Goal: Find specific page/section: Find specific page/section

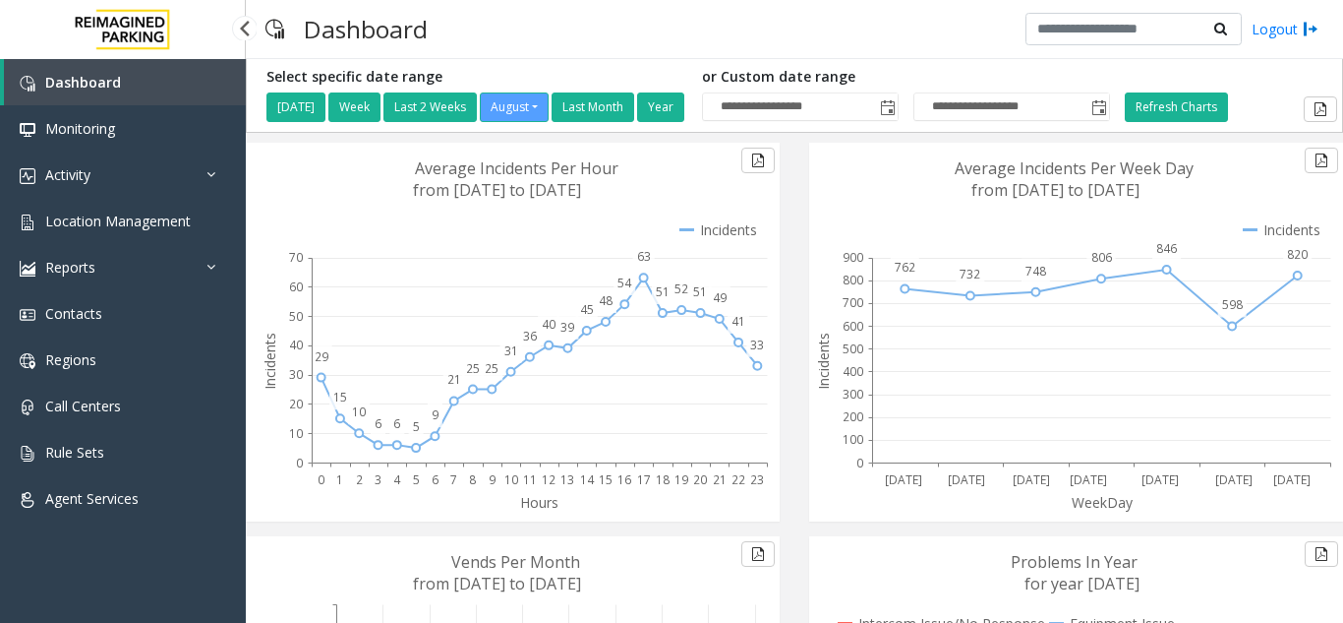
click at [115, 221] on span "Location Management" at bounding box center [118, 220] width 146 height 19
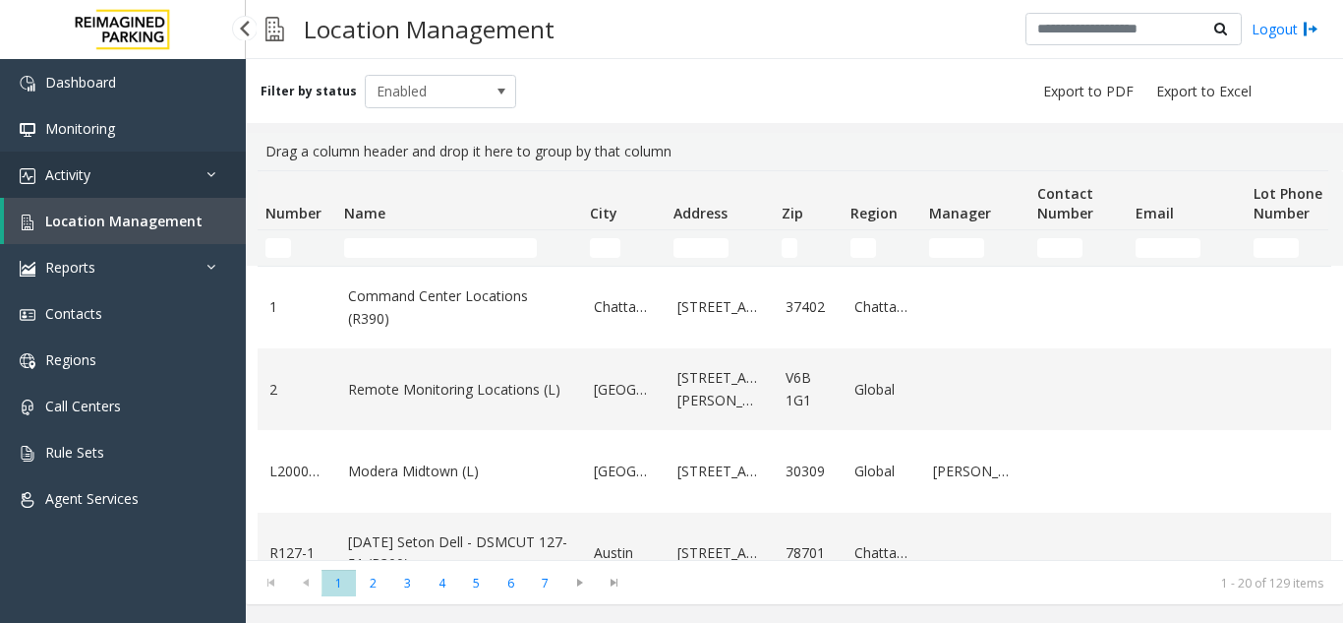
click at [111, 189] on link "Activity" at bounding box center [123, 174] width 246 height 46
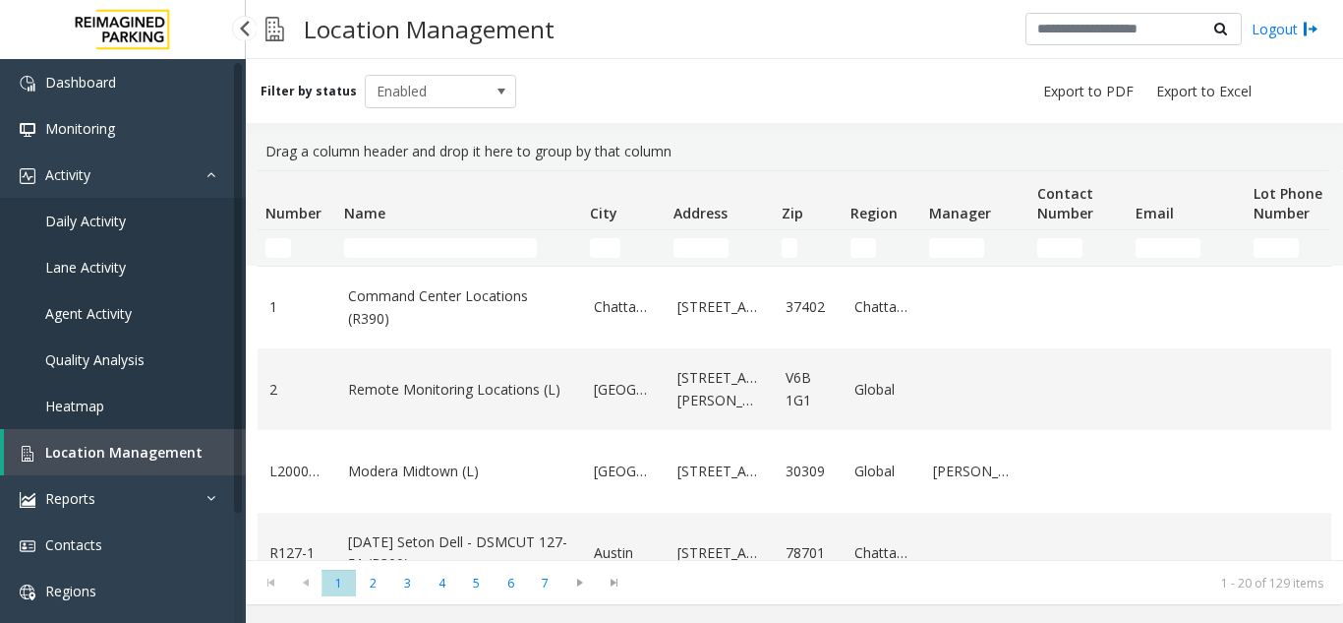
click at [115, 223] on span "Daily Activity" at bounding box center [85, 220] width 81 height 19
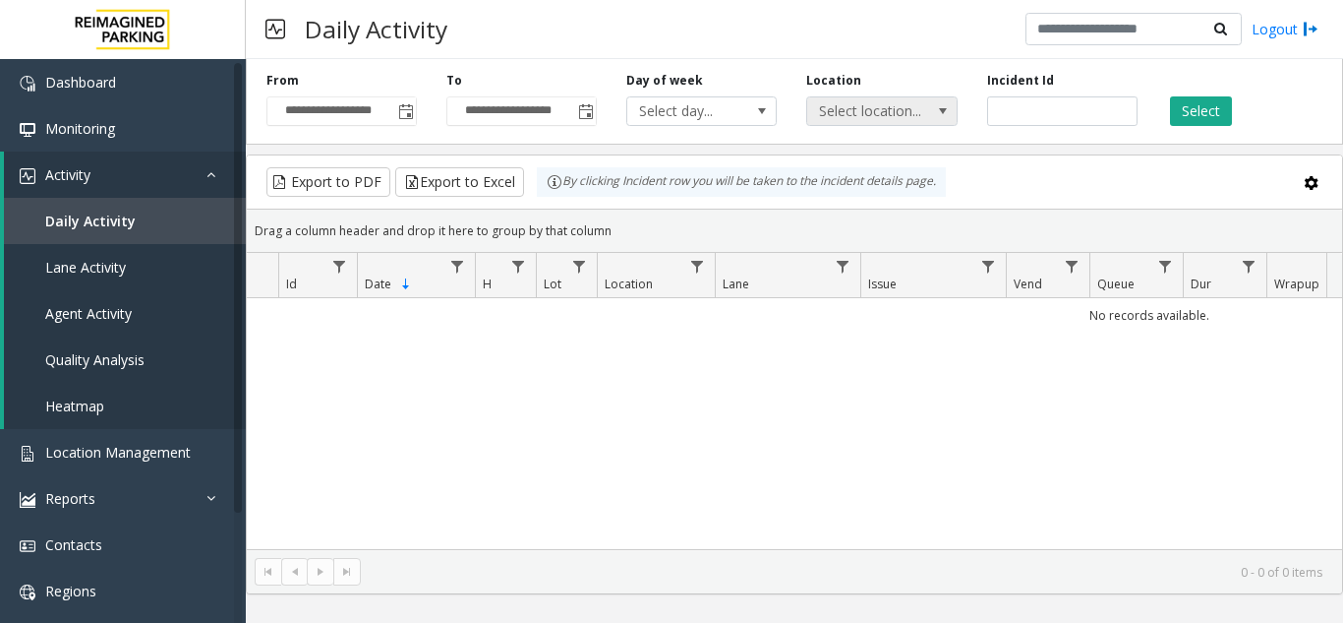
click at [871, 117] on span "Select location..." at bounding box center [866, 111] width 119 height 28
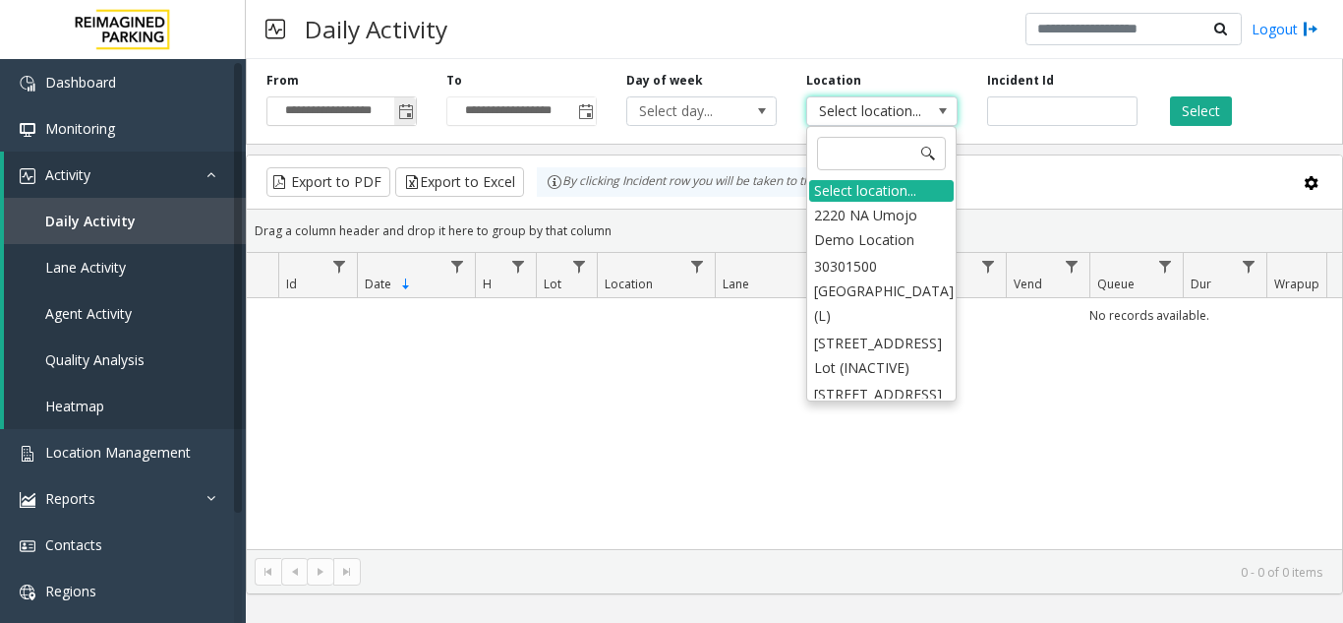
click at [409, 125] on span "Toggle popup" at bounding box center [405, 110] width 22 height 31
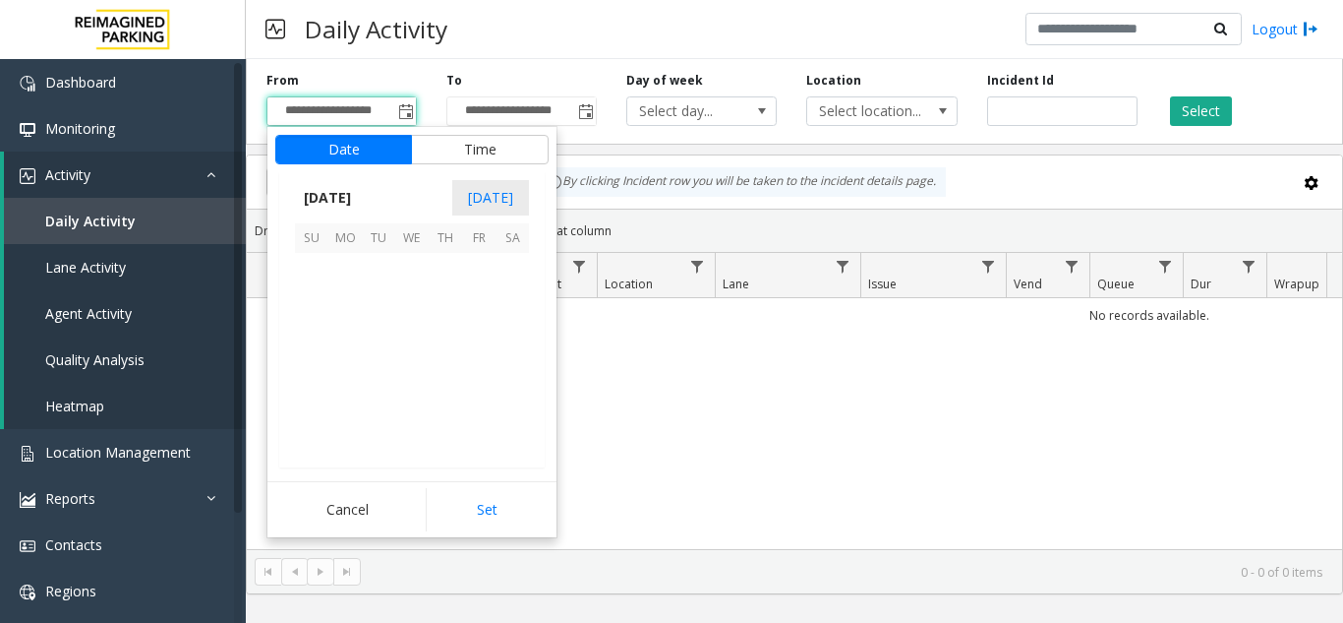
scroll to position [352729, 0]
click at [476, 334] on span "15" at bounding box center [478, 336] width 33 height 33
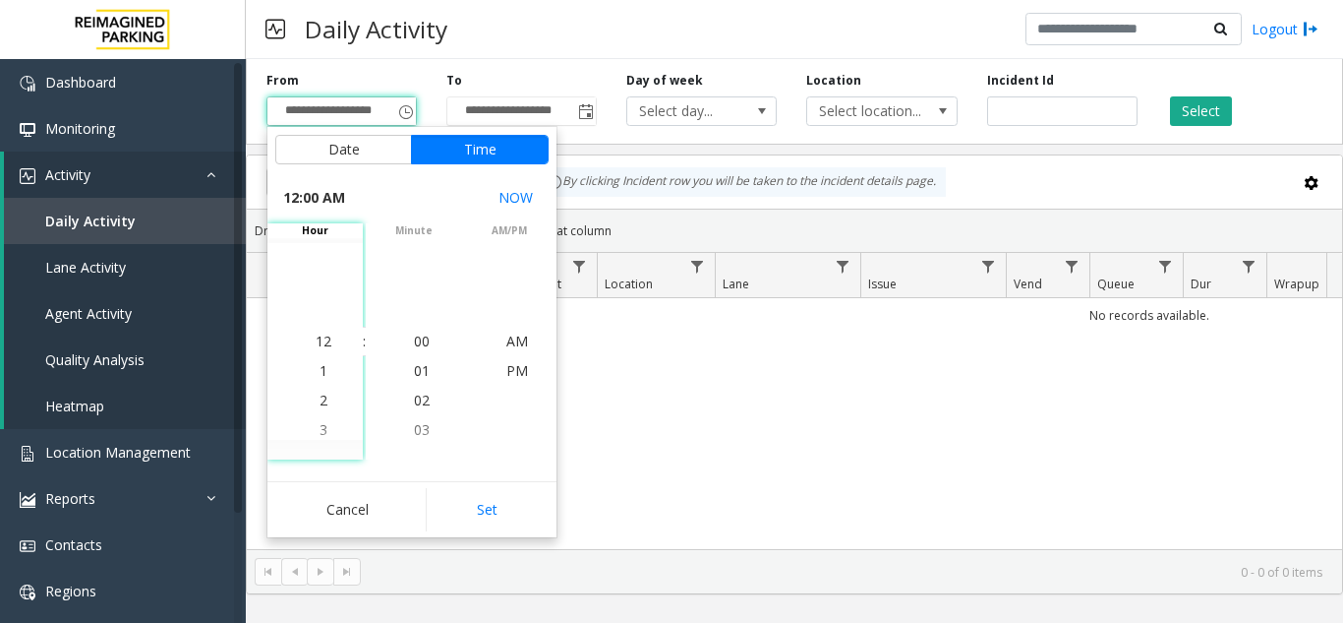
click at [515, 500] on button "Set" at bounding box center [488, 509] width 124 height 43
type input "**********"
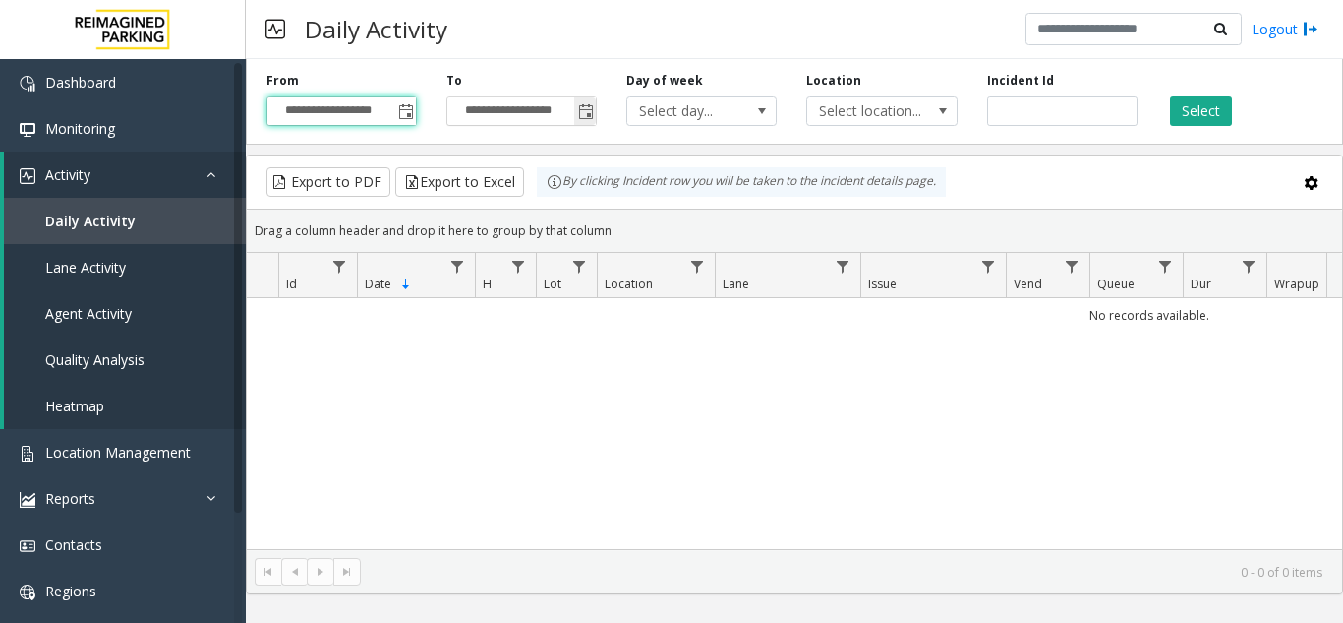
click at [586, 109] on span "Toggle popup" at bounding box center [586, 112] width 16 height 16
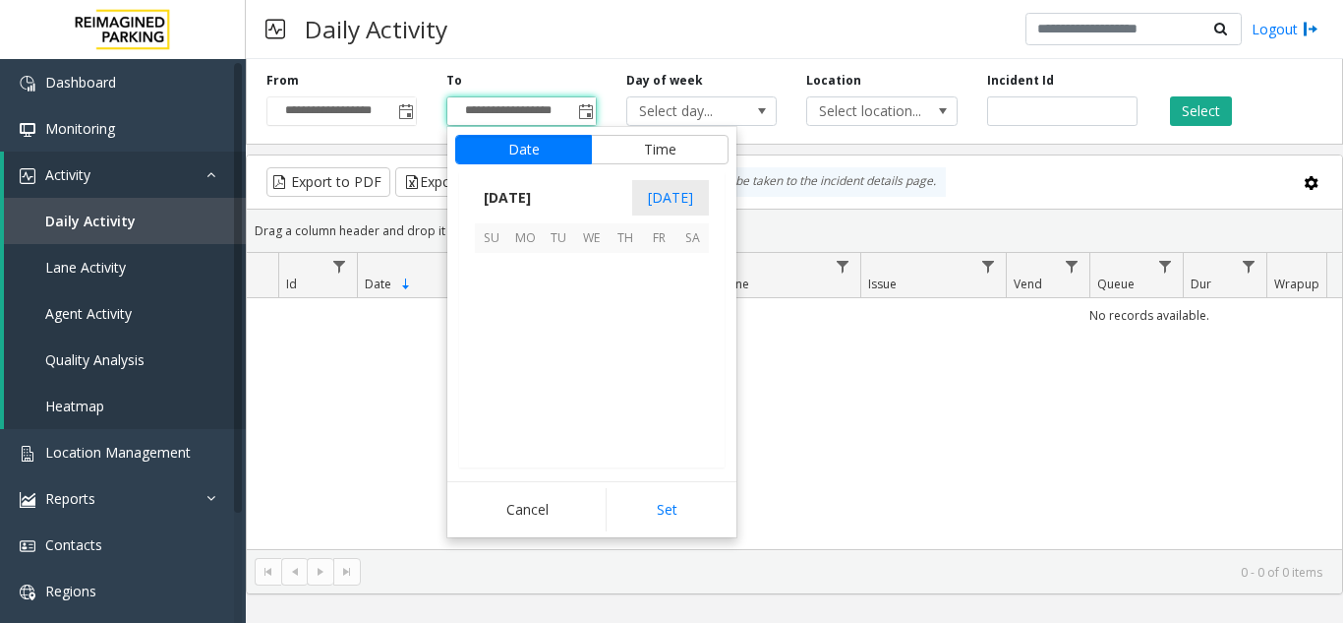
scroll to position [30, 0]
click at [696, 327] on span "16" at bounding box center [692, 336] width 33 height 33
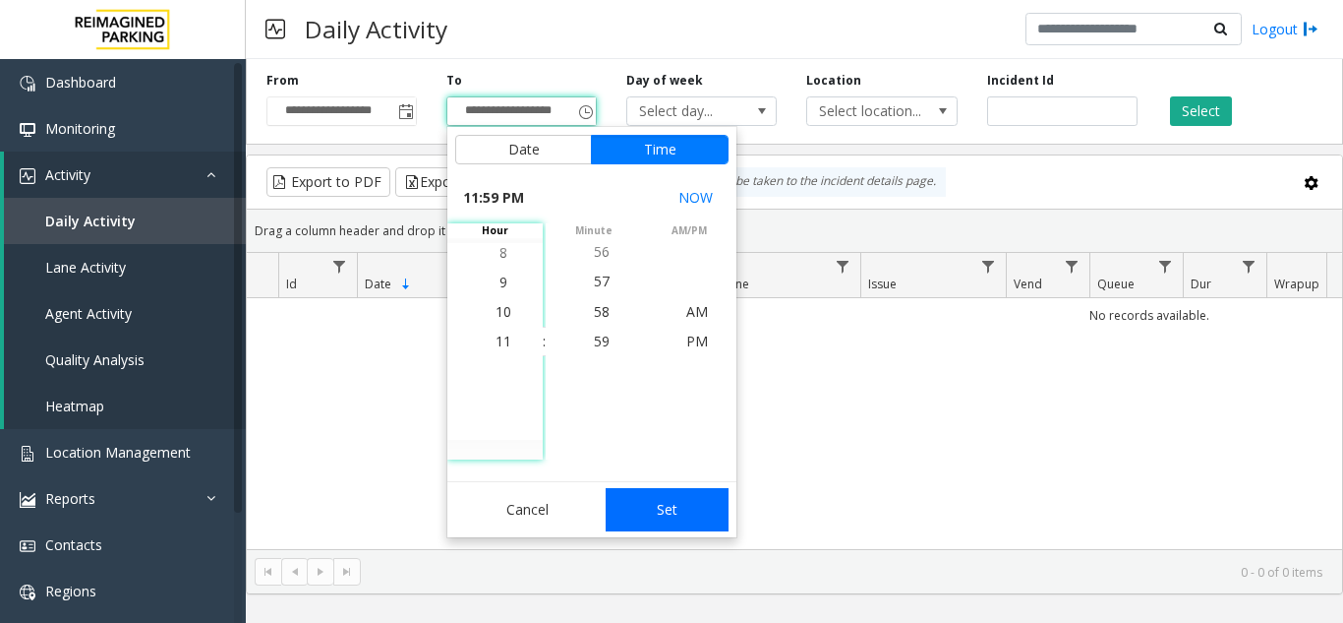
click at [669, 488] on button "Set" at bounding box center [668, 509] width 124 height 43
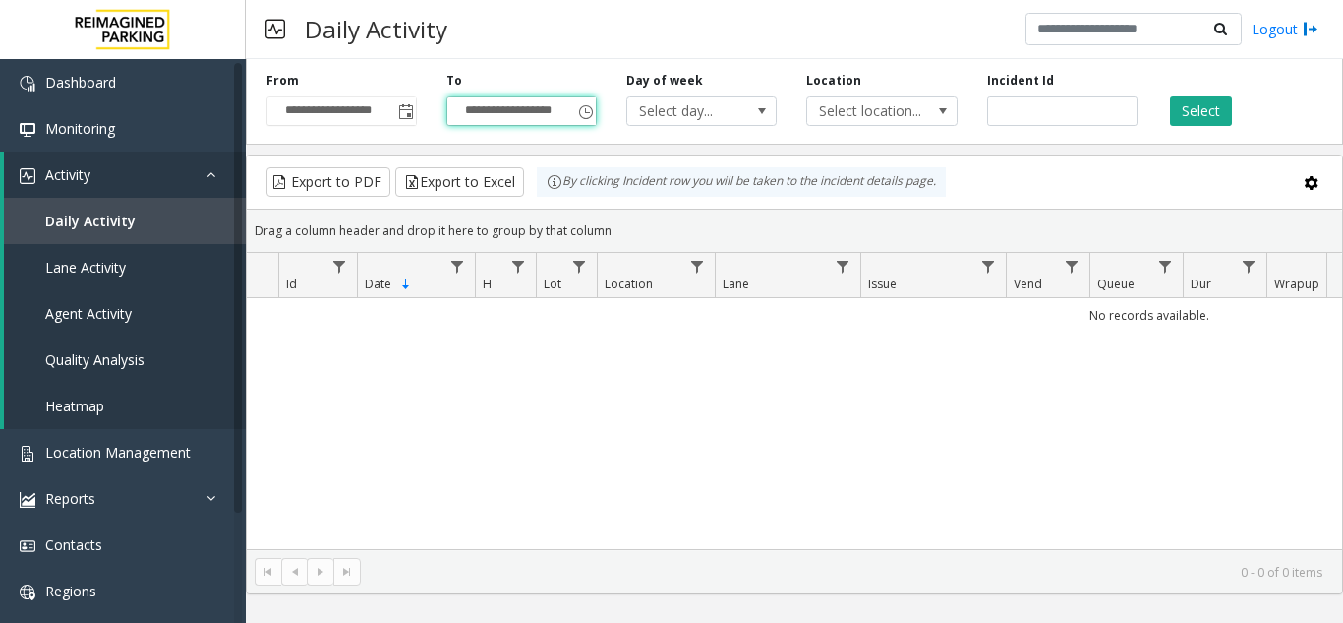
click at [1189, 127] on div "**********" at bounding box center [795, 97] width 1098 height 93
click at [1190, 118] on button "Select" at bounding box center [1201, 111] width 62 height 30
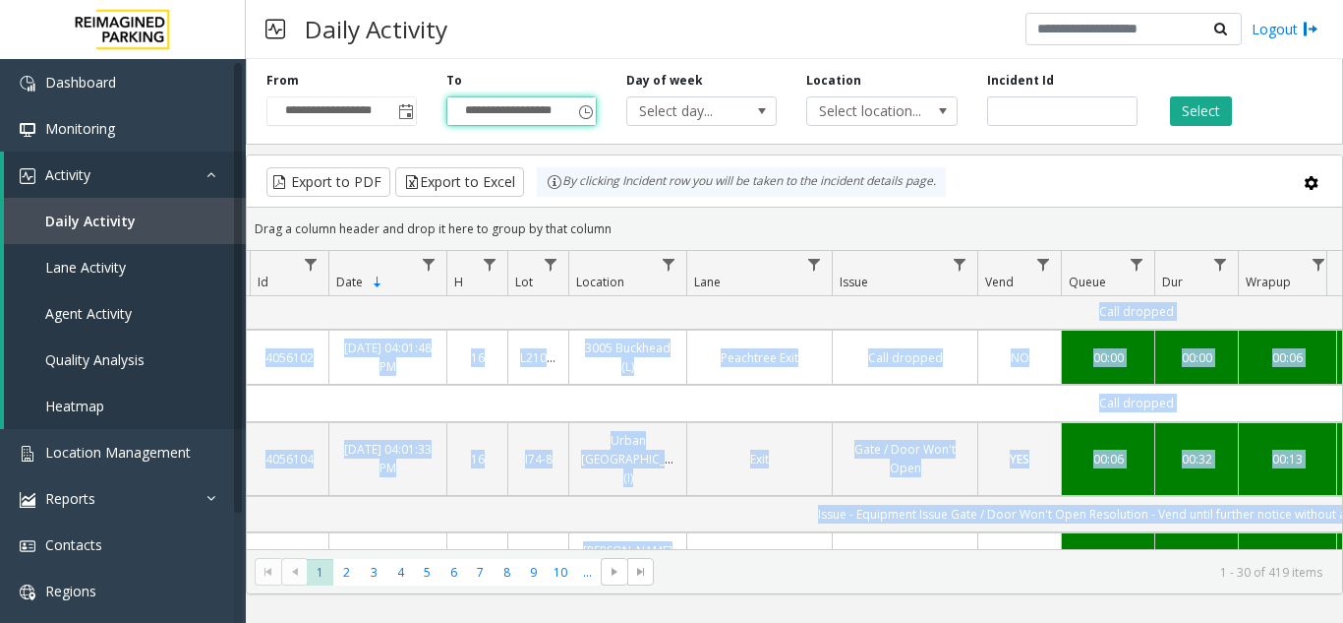
scroll to position [0, 44]
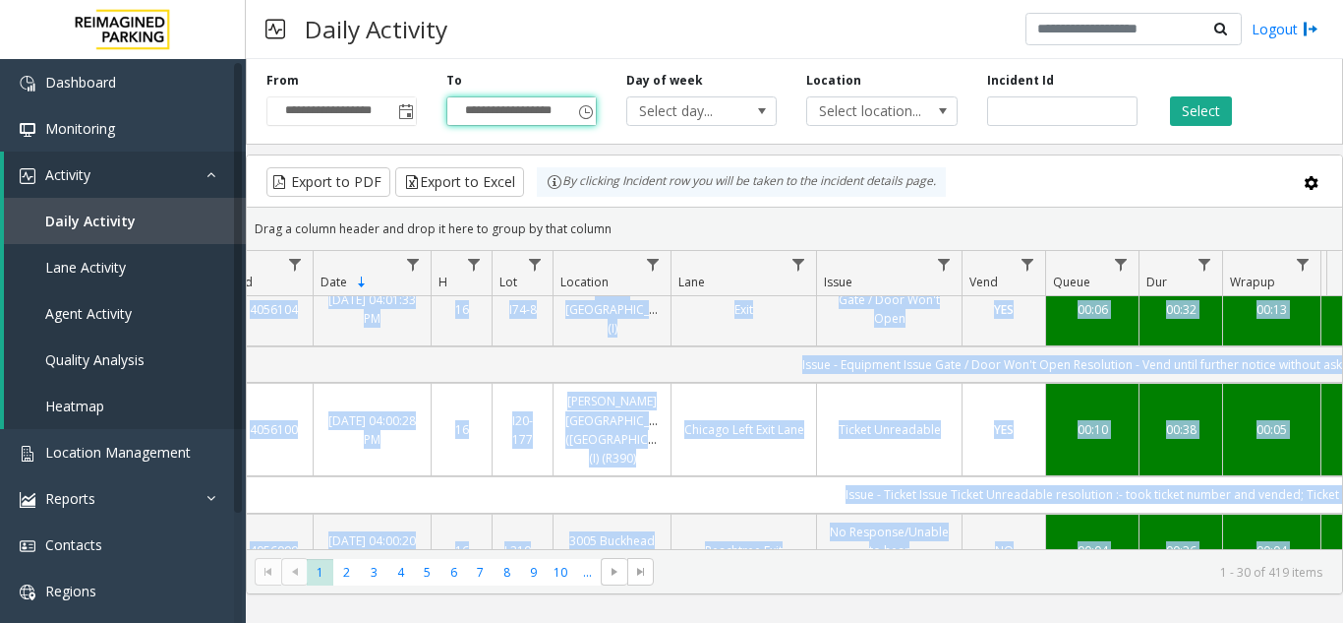
drag, startPoint x: 867, startPoint y: 534, endPoint x: 889, endPoint y: 532, distance: 21.7
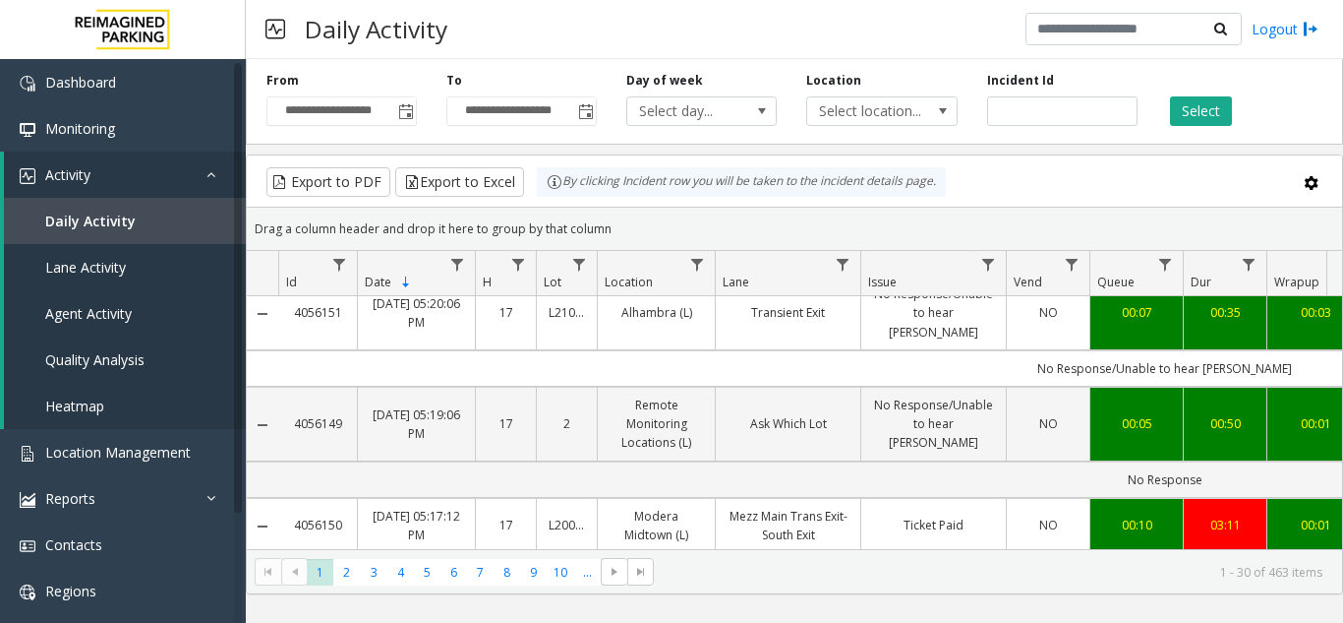
scroll to position [0, 0]
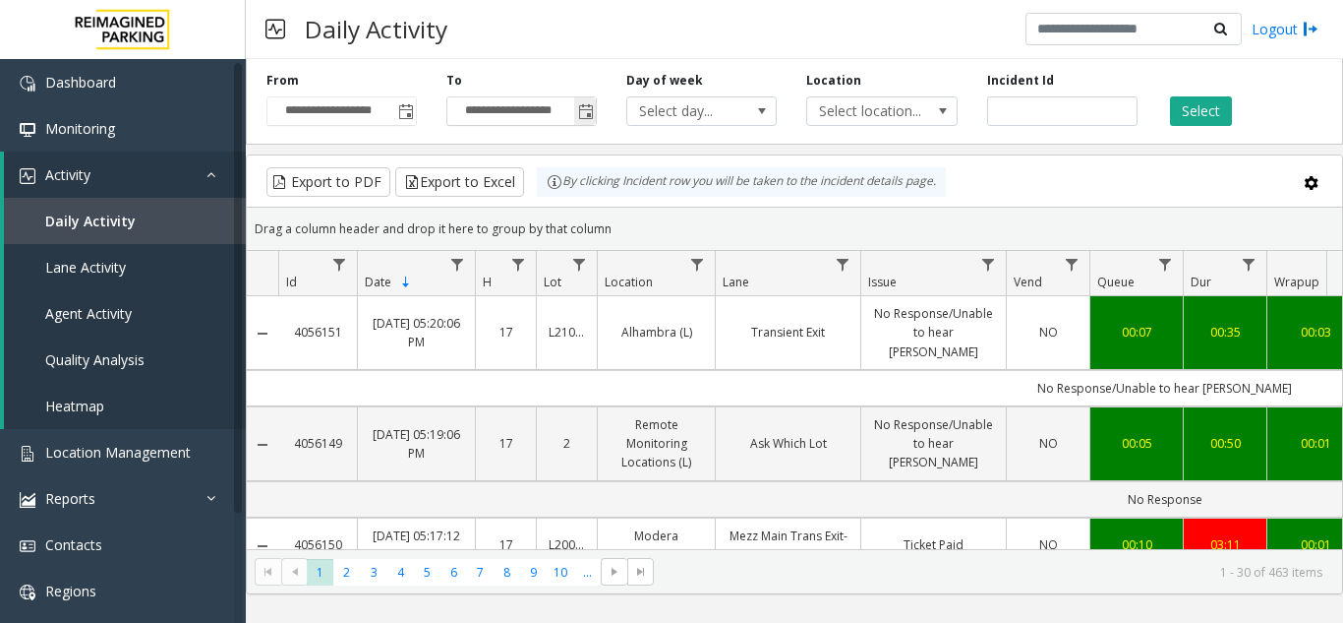
click at [589, 112] on span "Toggle popup" at bounding box center [586, 112] width 16 height 16
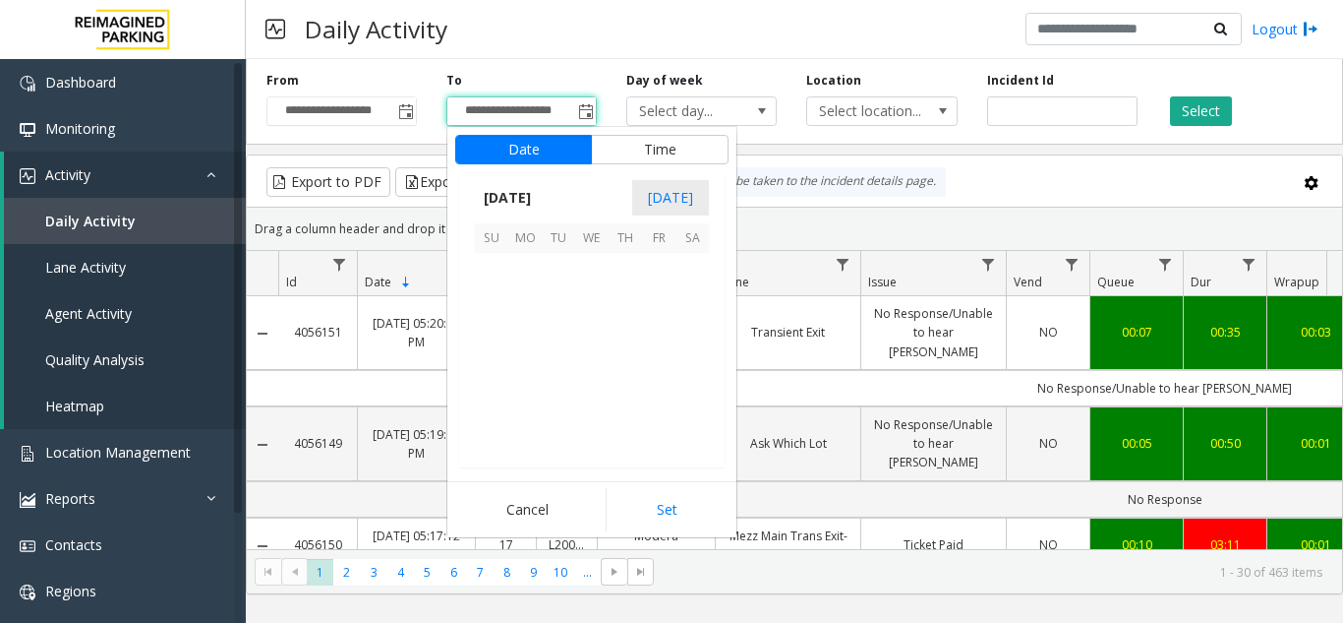
scroll to position [30, 0]
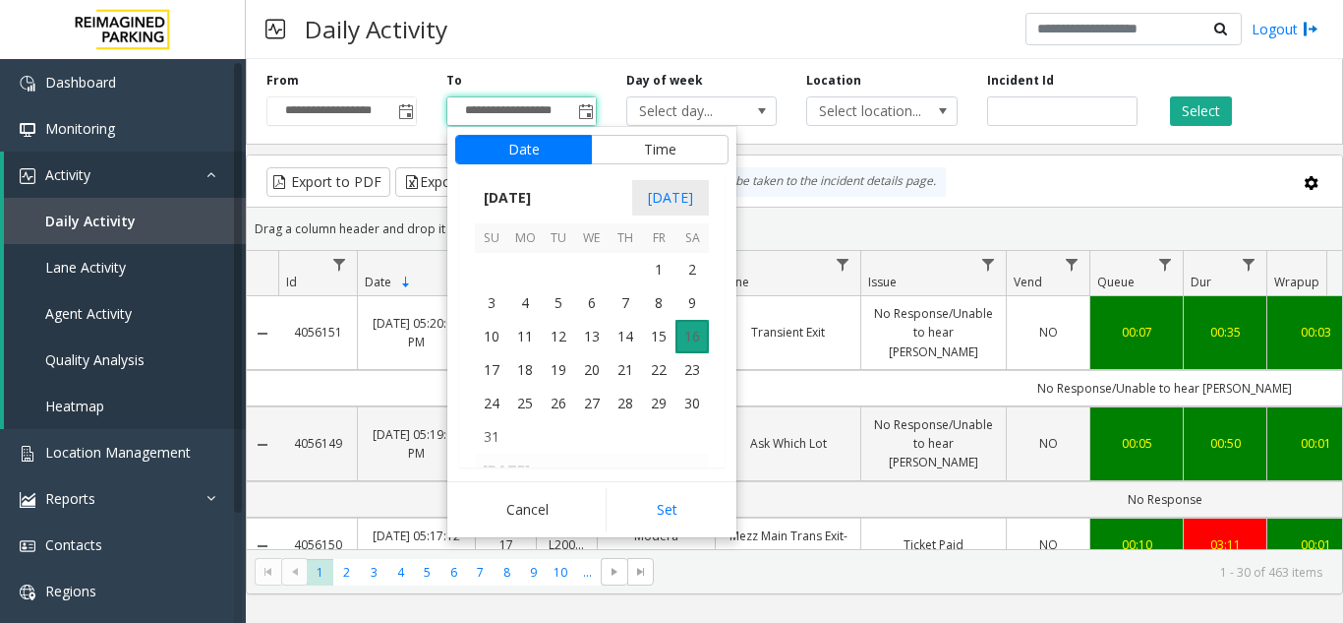
click at [698, 332] on span "16" at bounding box center [692, 336] width 33 height 33
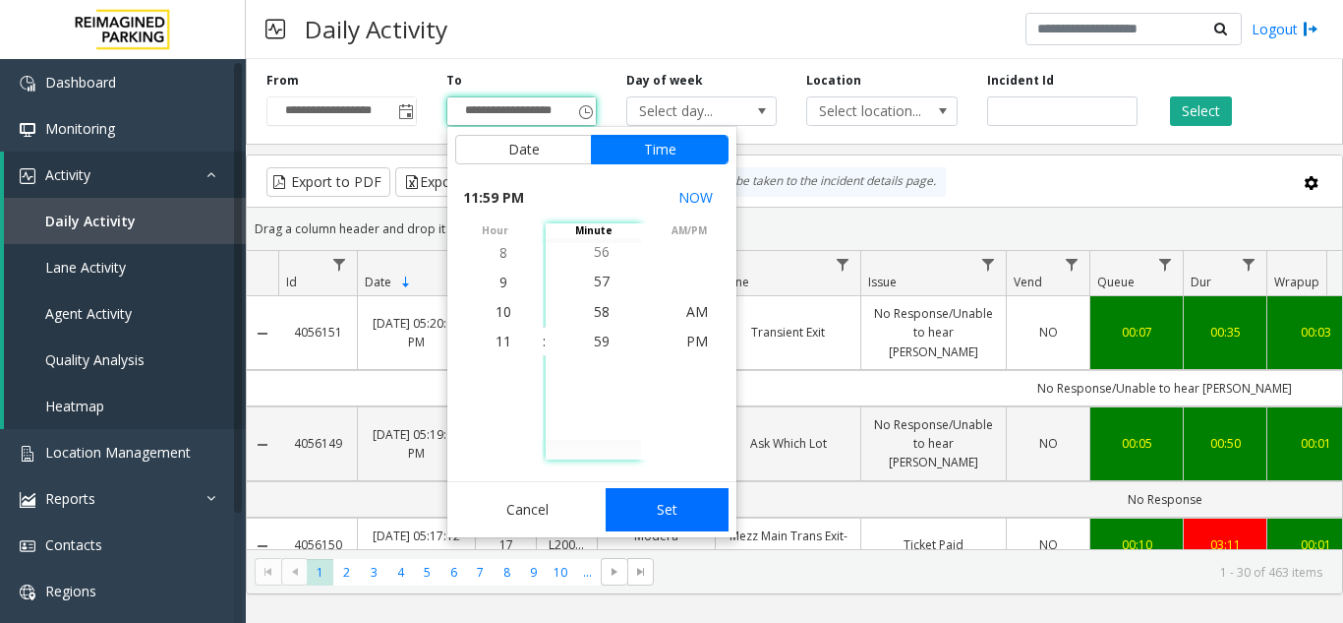
click at [662, 498] on button "Set" at bounding box center [668, 509] width 124 height 43
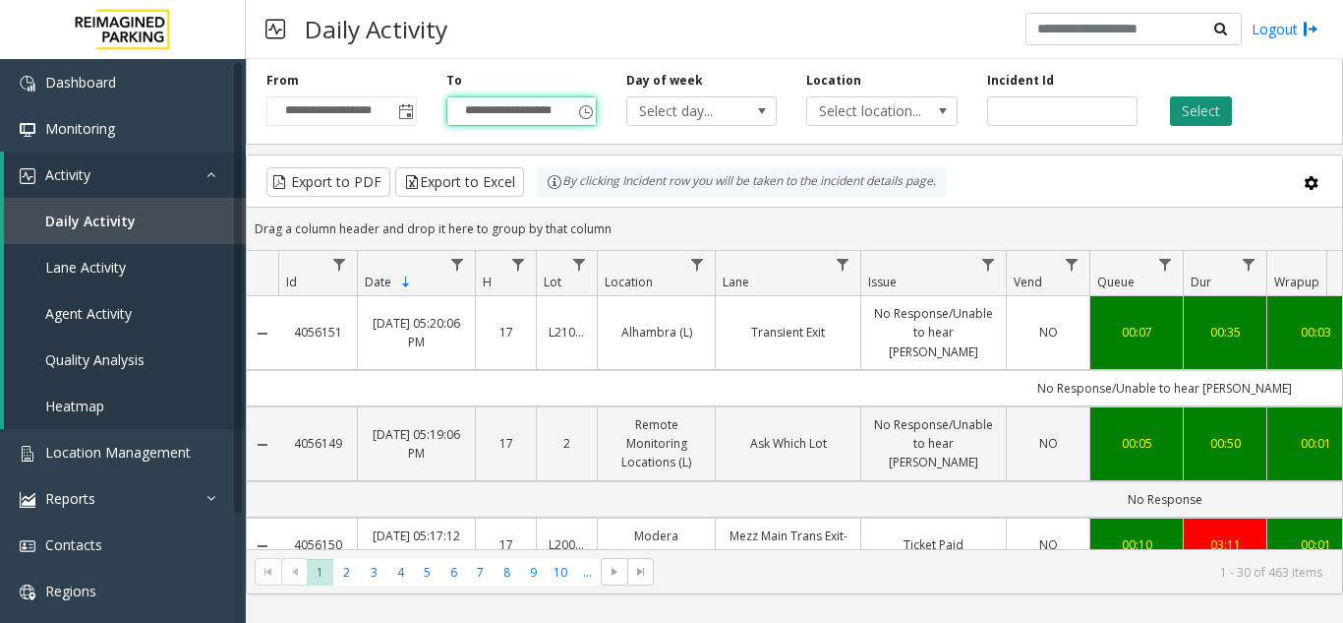
click at [1216, 117] on button "Select" at bounding box center [1201, 111] width 62 height 30
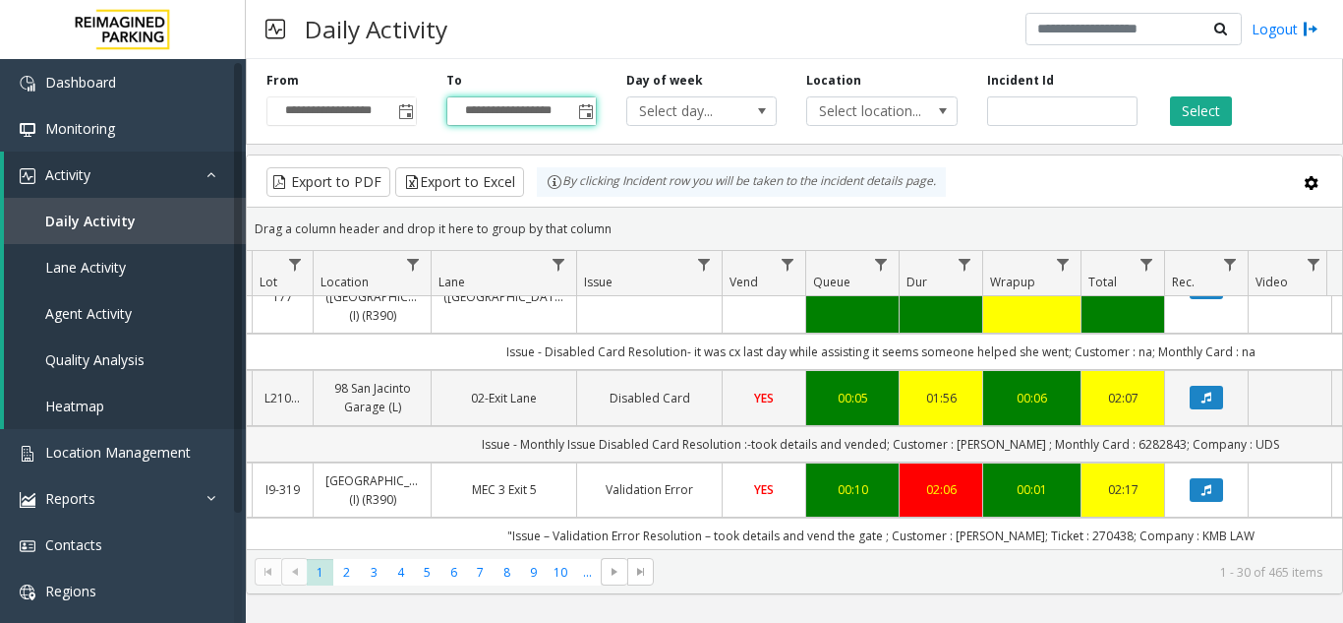
scroll to position [885, 284]
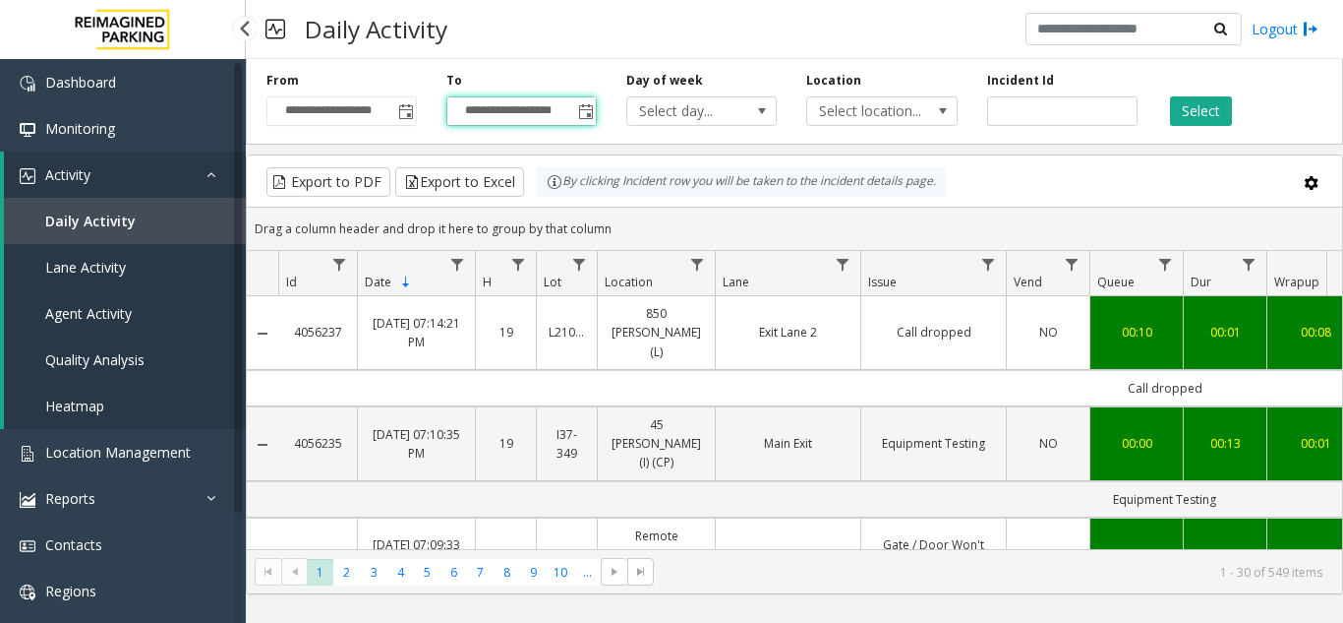
scroll to position [885, 284]
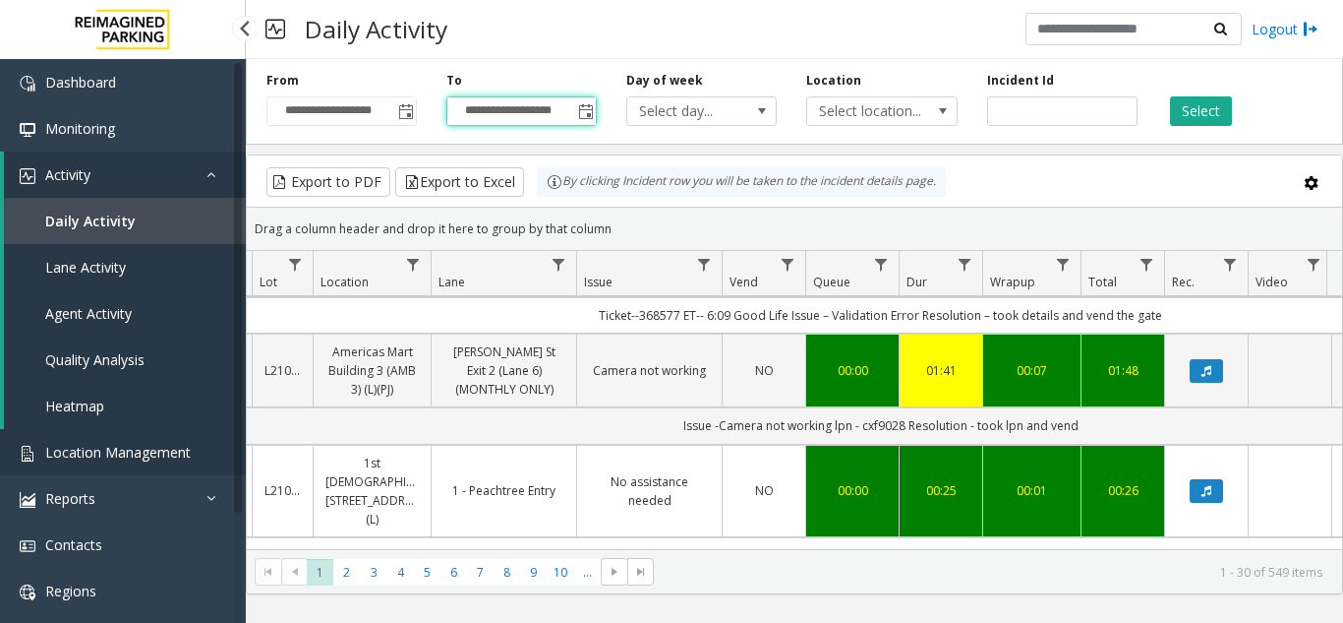
drag, startPoint x: 0, startPoint y: 0, endPoint x: 69, endPoint y: 469, distance: 474.1
click at [69, 469] on link "Location Management" at bounding box center [123, 452] width 246 height 46
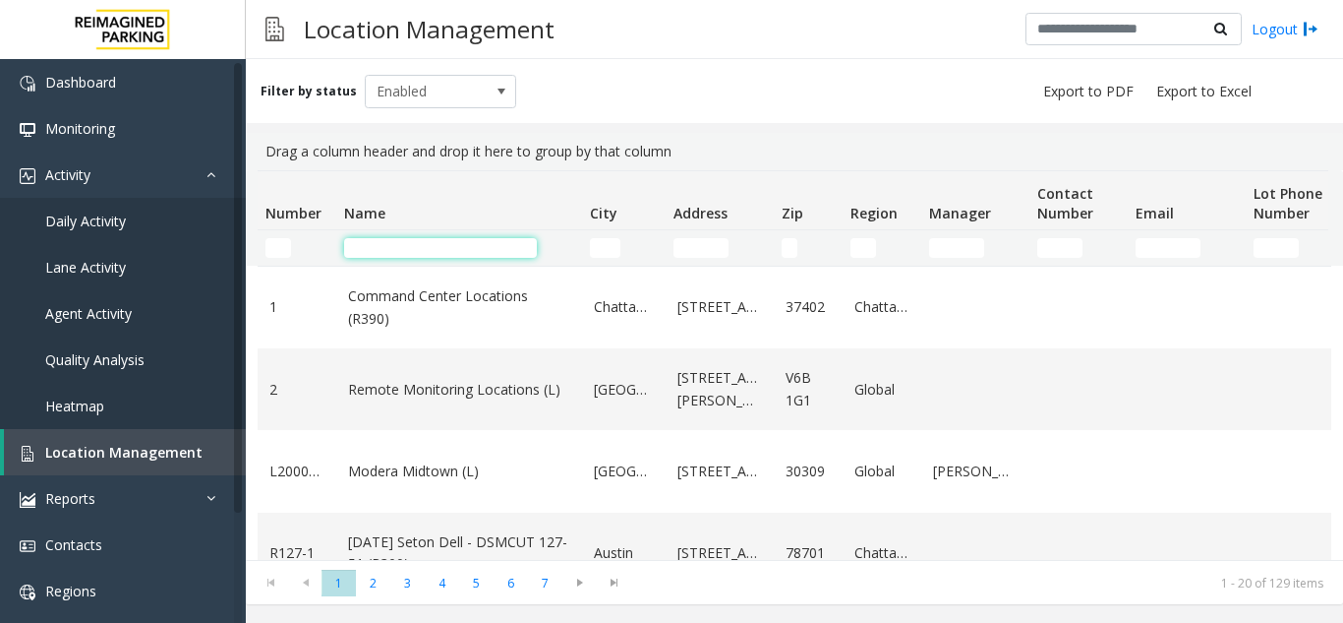
click at [430, 249] on input "Name Filter" at bounding box center [440, 248] width 193 height 20
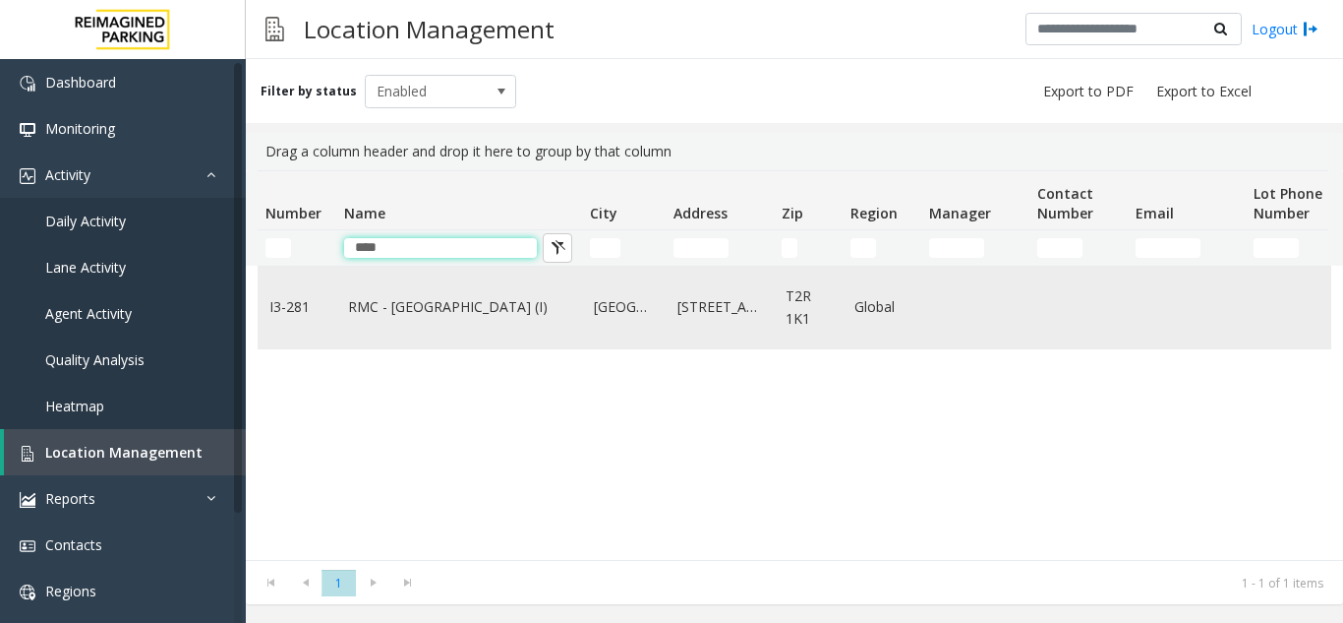
type input "****"
click at [409, 325] on td "RMC - Mount Royal Village (I)" at bounding box center [459, 308] width 246 height 82
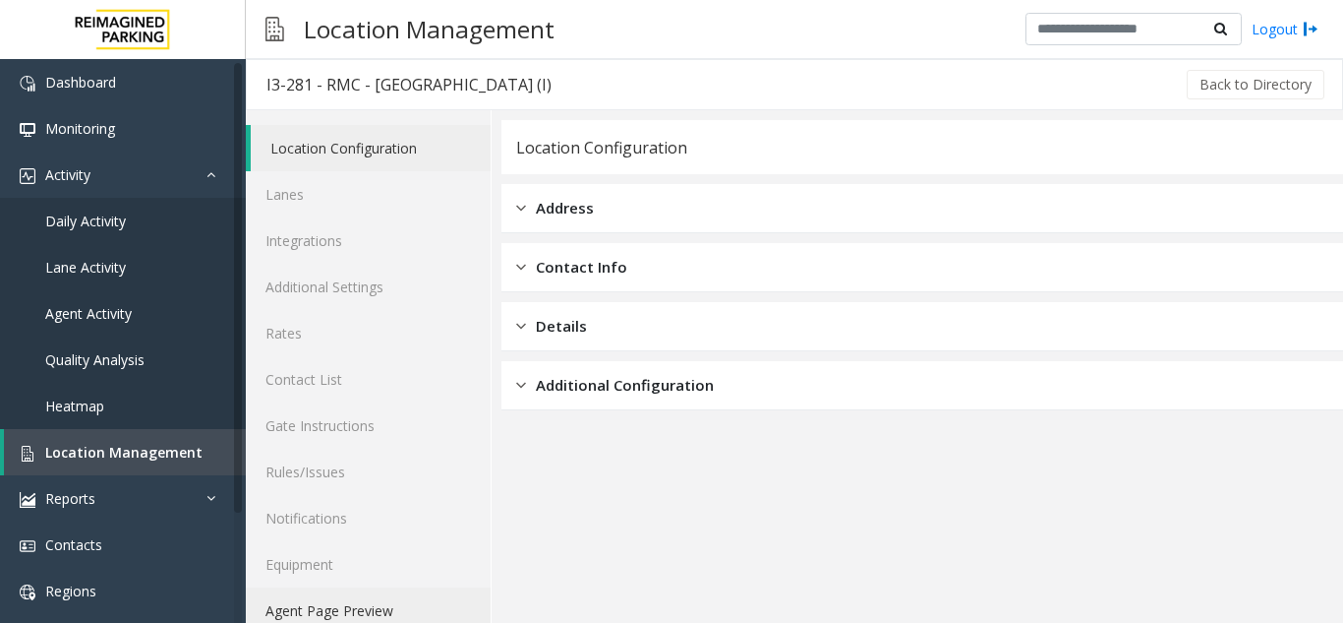
click at [358, 606] on link "Agent Page Preview" at bounding box center [368, 610] width 245 height 46
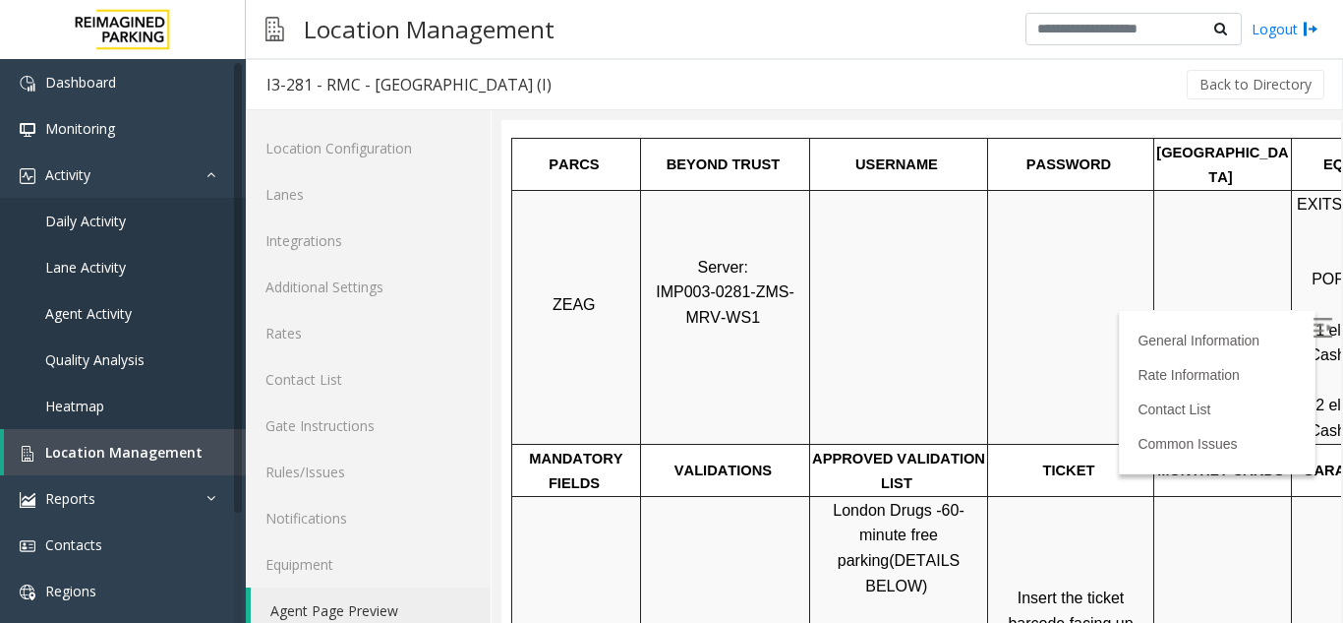
scroll to position [492, 0]
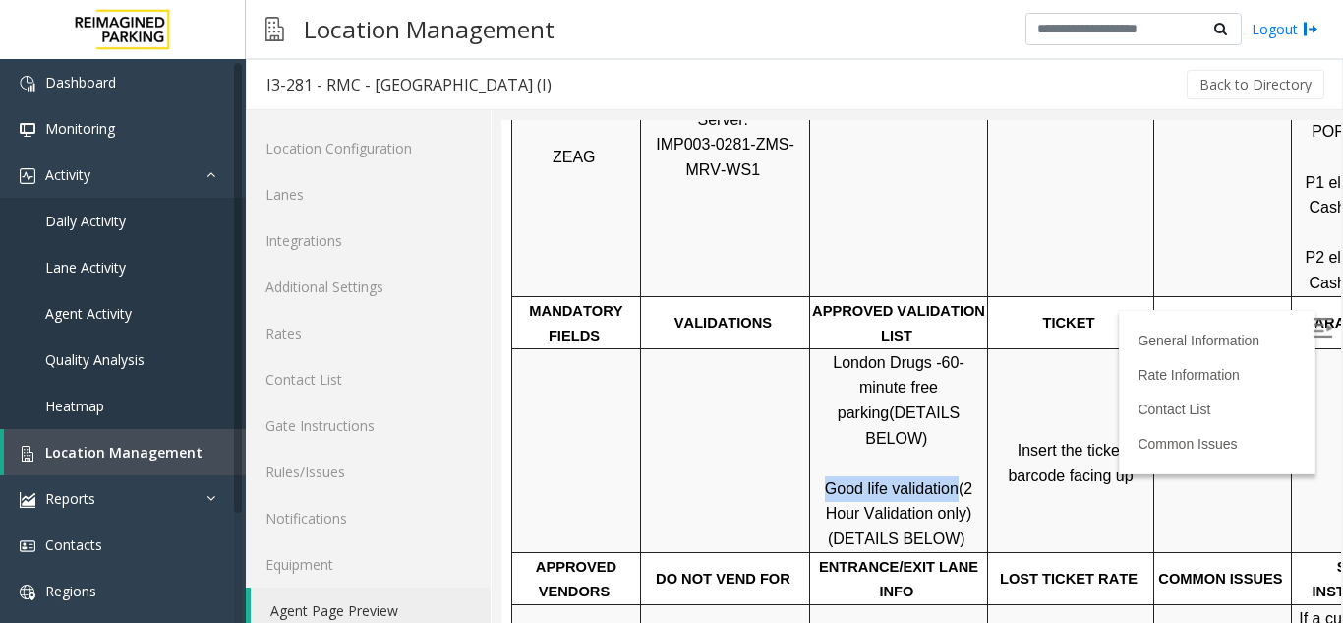
drag, startPoint x: 830, startPoint y: 439, endPoint x: 953, endPoint y: 437, distance: 122.9
click at [953, 480] on span "Good life validation" at bounding box center [892, 488] width 134 height 17
copy span "Good life validation"
click at [1255, 255] on td at bounding box center [1224, 169] width 138 height 254
click at [1297, 310] on p "GARAGE LAYOUT" at bounding box center [1368, 323] width 150 height 26
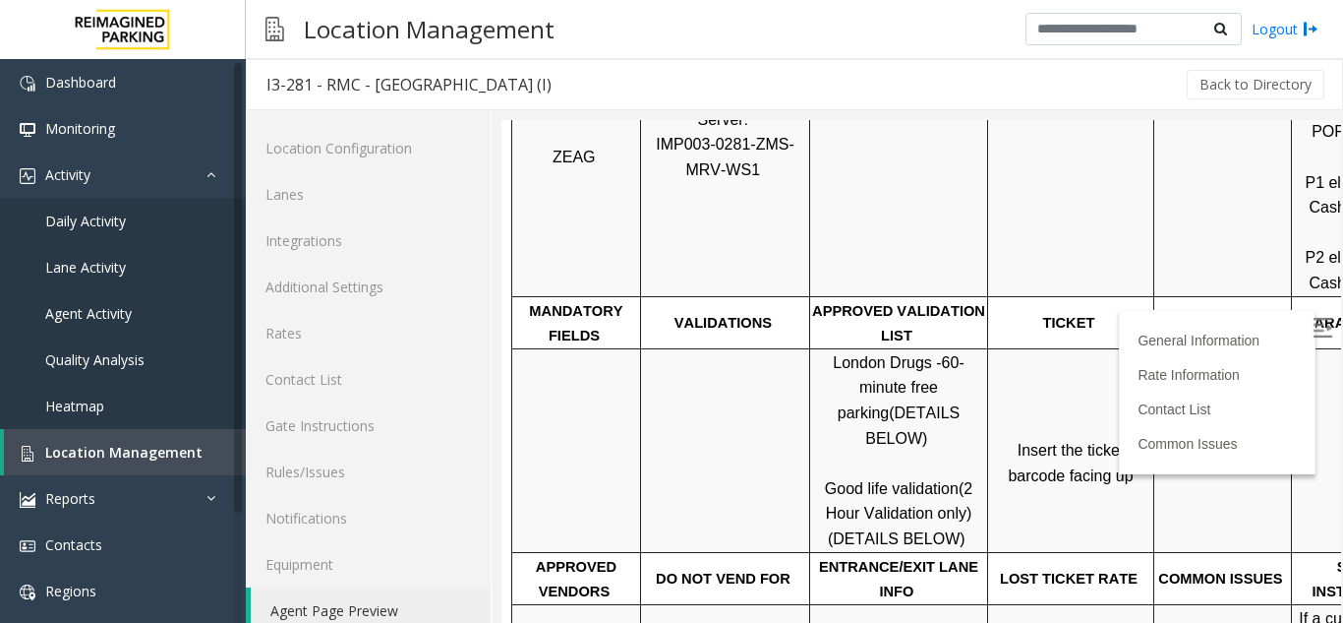
click at [1313, 320] on img at bounding box center [1323, 328] width 20 height 20
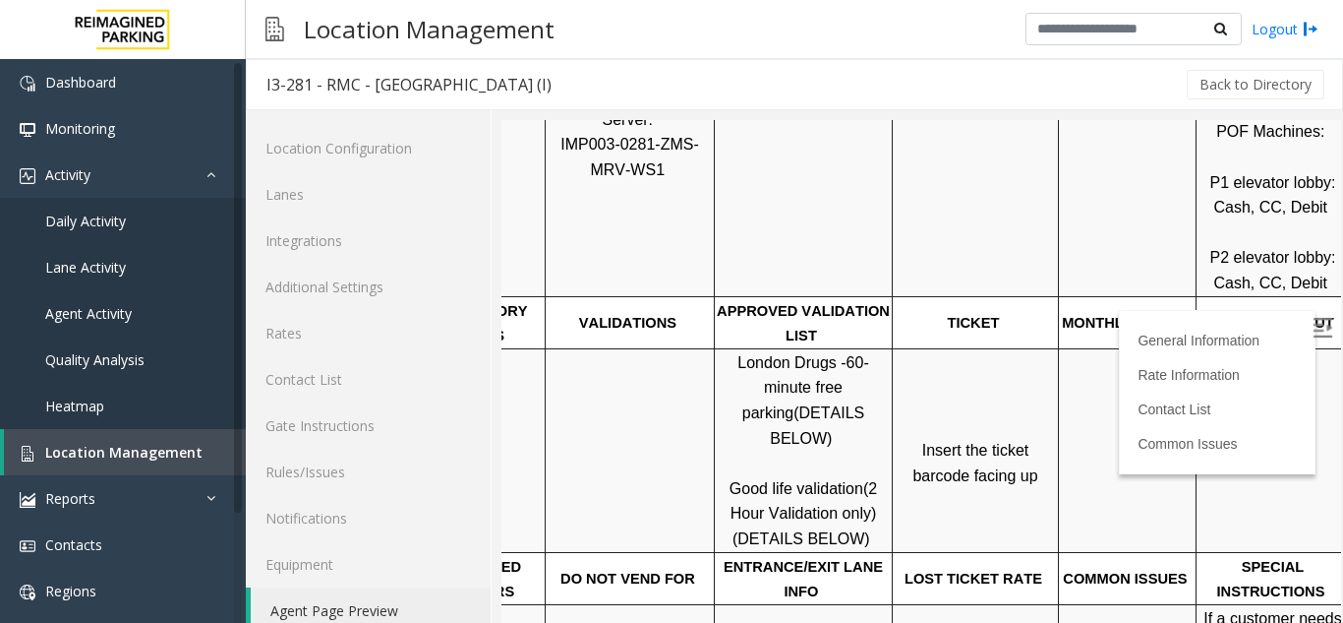
scroll to position [492, 277]
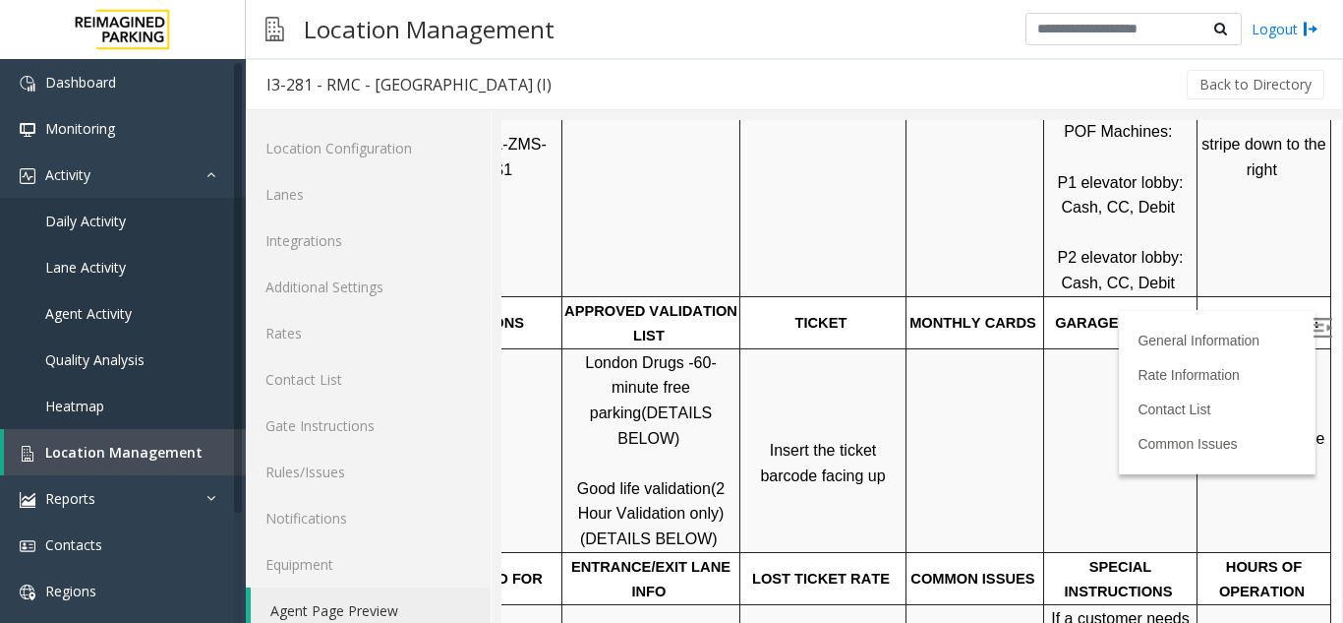
click at [1243, 430] on span "Click Here for the local time" at bounding box center [1267, 451] width 126 height 42
